Goal: Browse casually

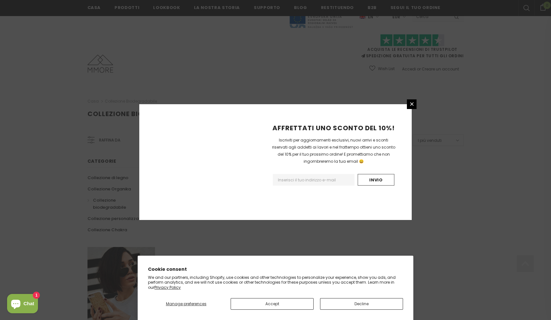
scroll to position [339, 0]
